Goal: Navigation & Orientation: Find specific page/section

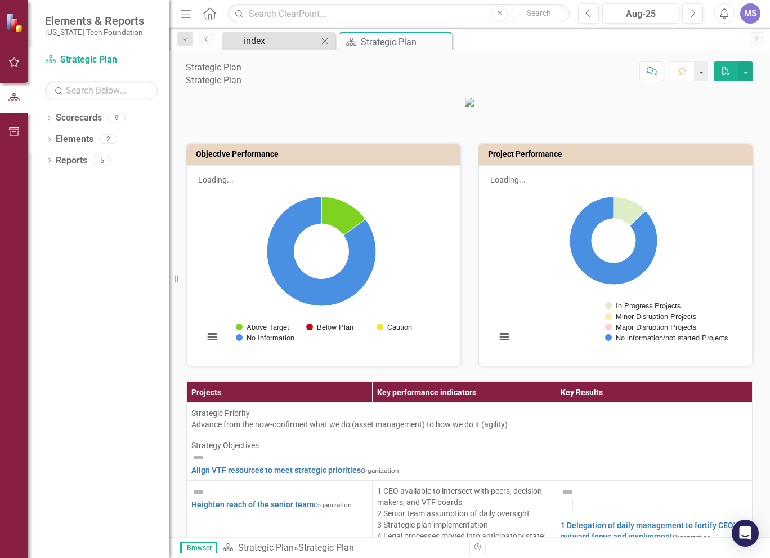
click at [257, 40] on div "index" at bounding box center [281, 41] width 74 height 14
click at [396, 38] on div "Strategic Plan" at bounding box center [391, 42] width 60 height 14
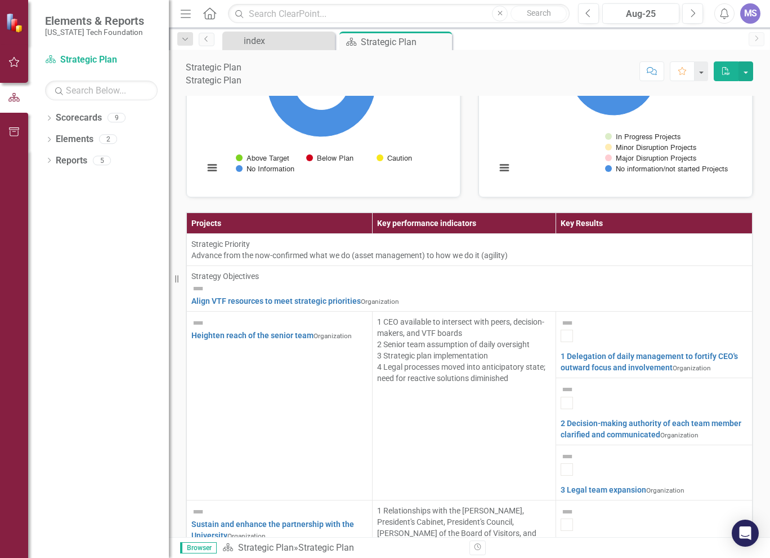
scroll to position [451, 0]
click at [752, 11] on div "MS" at bounding box center [751, 13] width 20 height 20
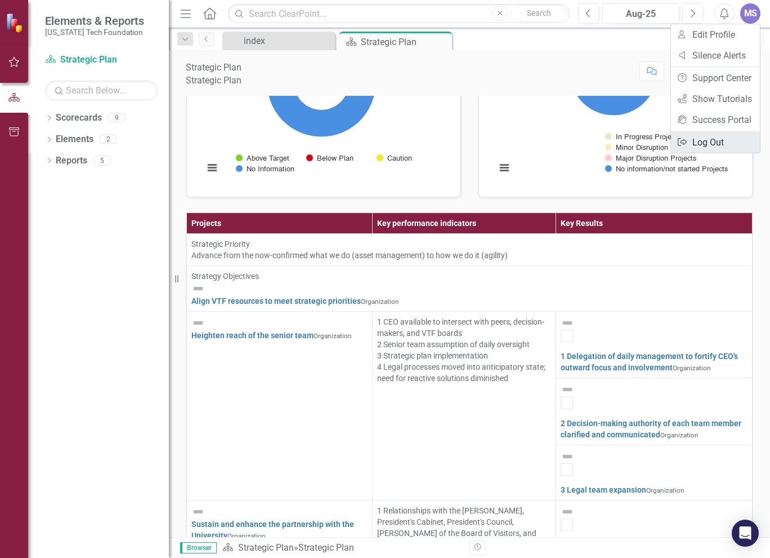
click at [734, 136] on link "Logout Log Out" at bounding box center [715, 142] width 89 height 21
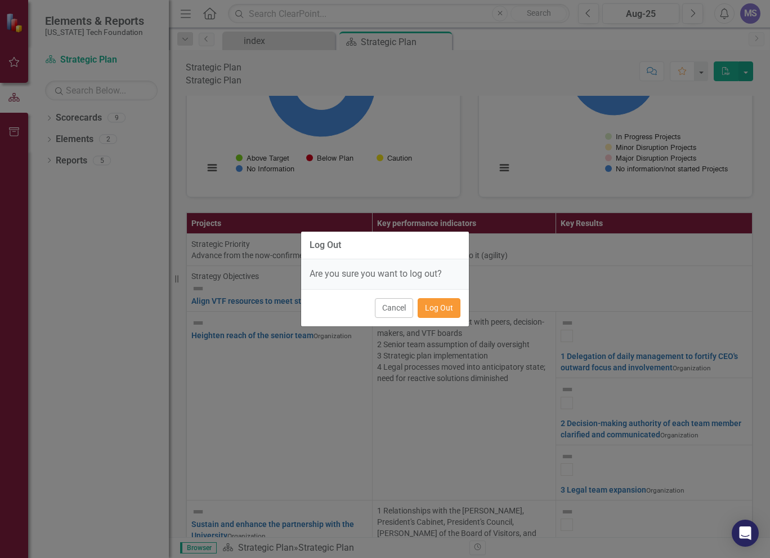
click at [452, 301] on button "Log Out" at bounding box center [439, 308] width 43 height 20
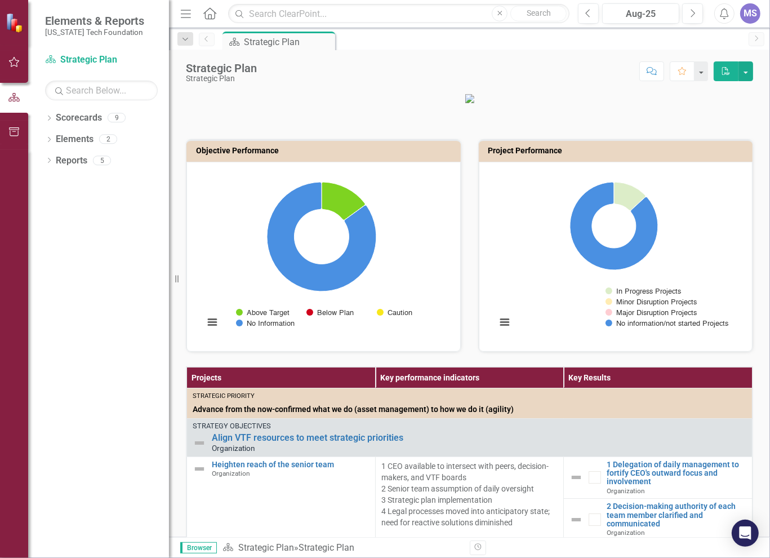
drag, startPoint x: 614, startPoint y: 131, endPoint x: 764, endPoint y: 88, distance: 155.8
click at [614, 104] on p at bounding box center [469, 97] width 567 height 11
click at [46, 118] on icon "Dropdown" at bounding box center [49, 119] width 8 height 6
click at [70, 137] on link "Strategic Plan" at bounding box center [115, 139] width 107 height 13
click at [59, 142] on div "Dropdown" at bounding box center [56, 140] width 11 height 10
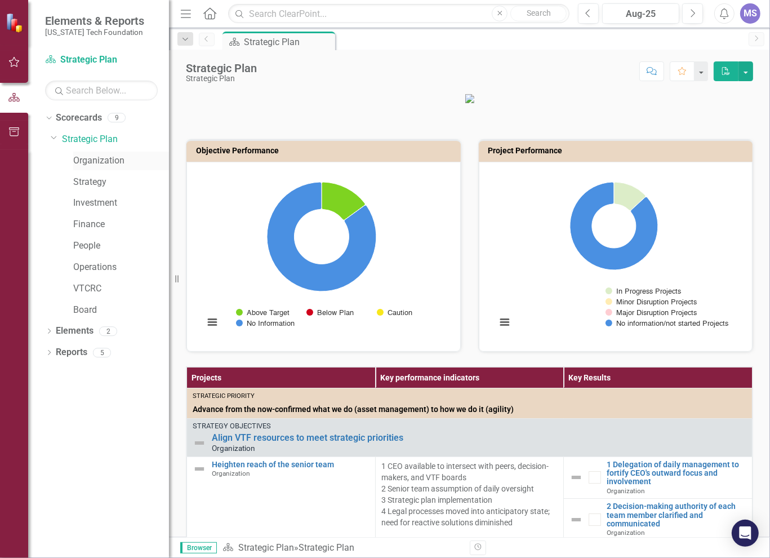
click at [115, 165] on link "Organization" at bounding box center [121, 160] width 96 height 13
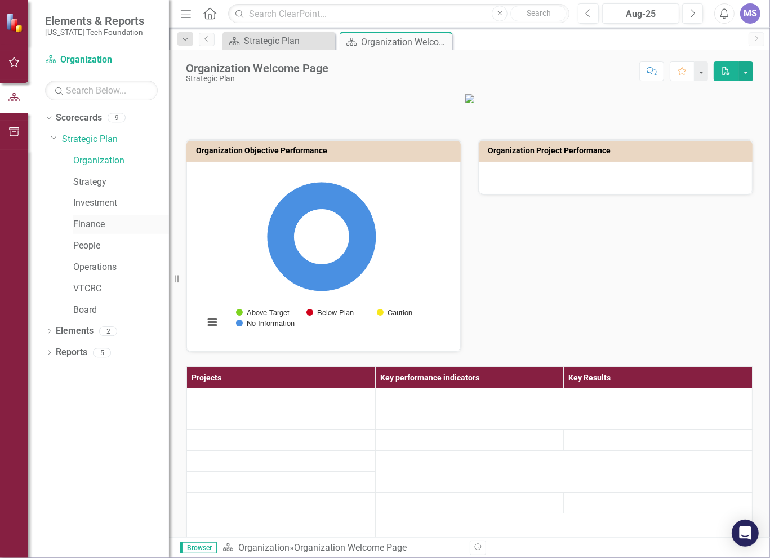
click at [93, 227] on link "Finance" at bounding box center [121, 224] width 96 height 13
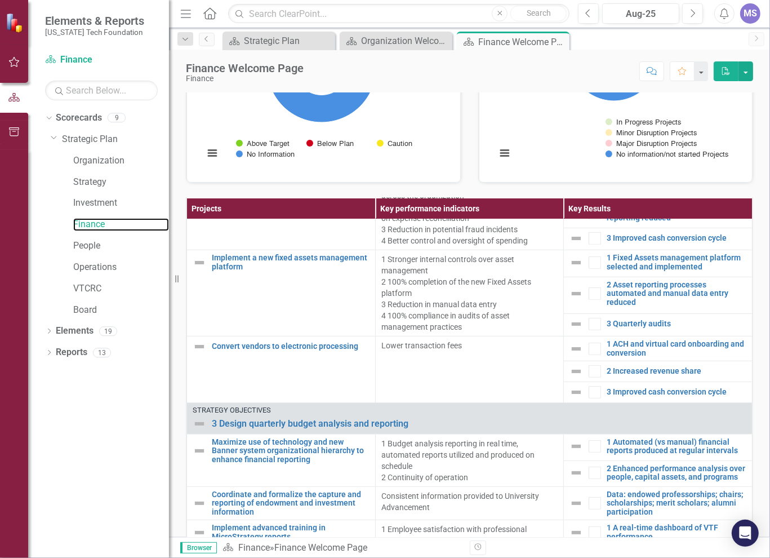
scroll to position [676, 0]
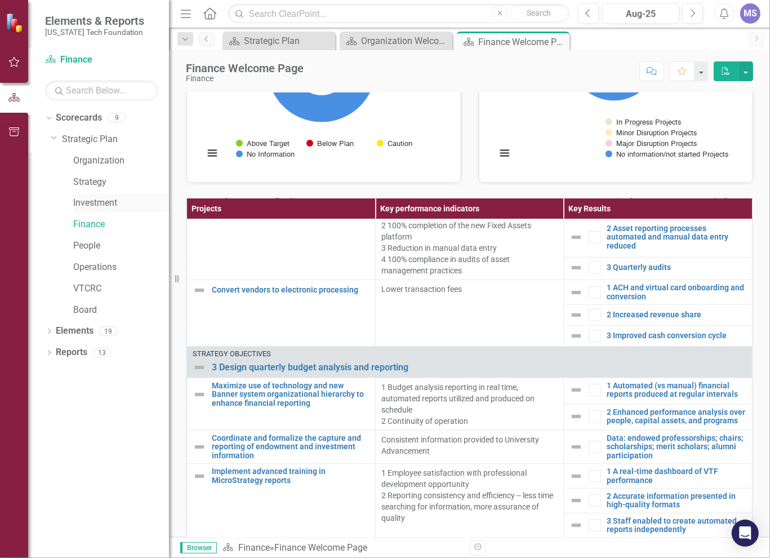
click at [95, 200] on link "Investment" at bounding box center [121, 203] width 96 height 13
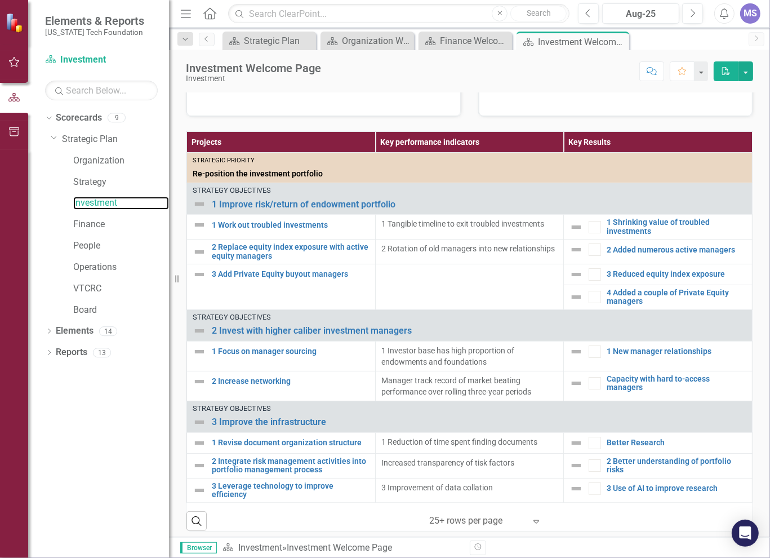
scroll to position [238, 0]
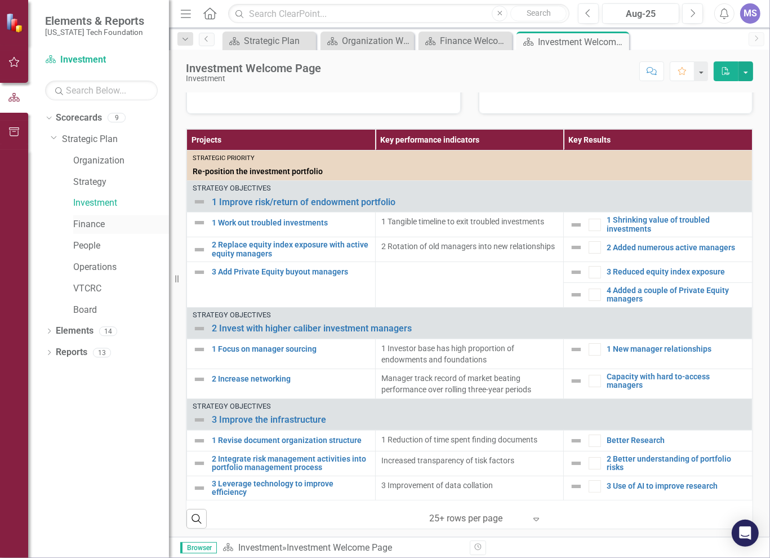
click at [75, 221] on link "Finance" at bounding box center [121, 224] width 96 height 13
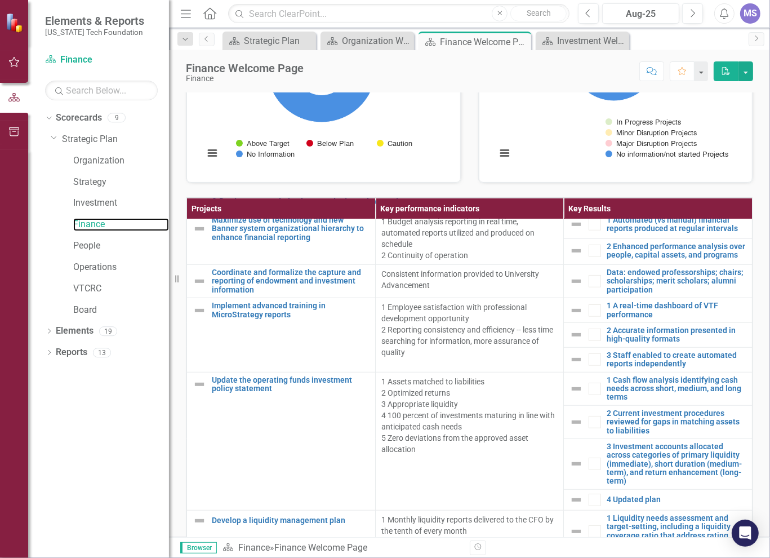
scroll to position [845, 0]
